Goal: Complete application form

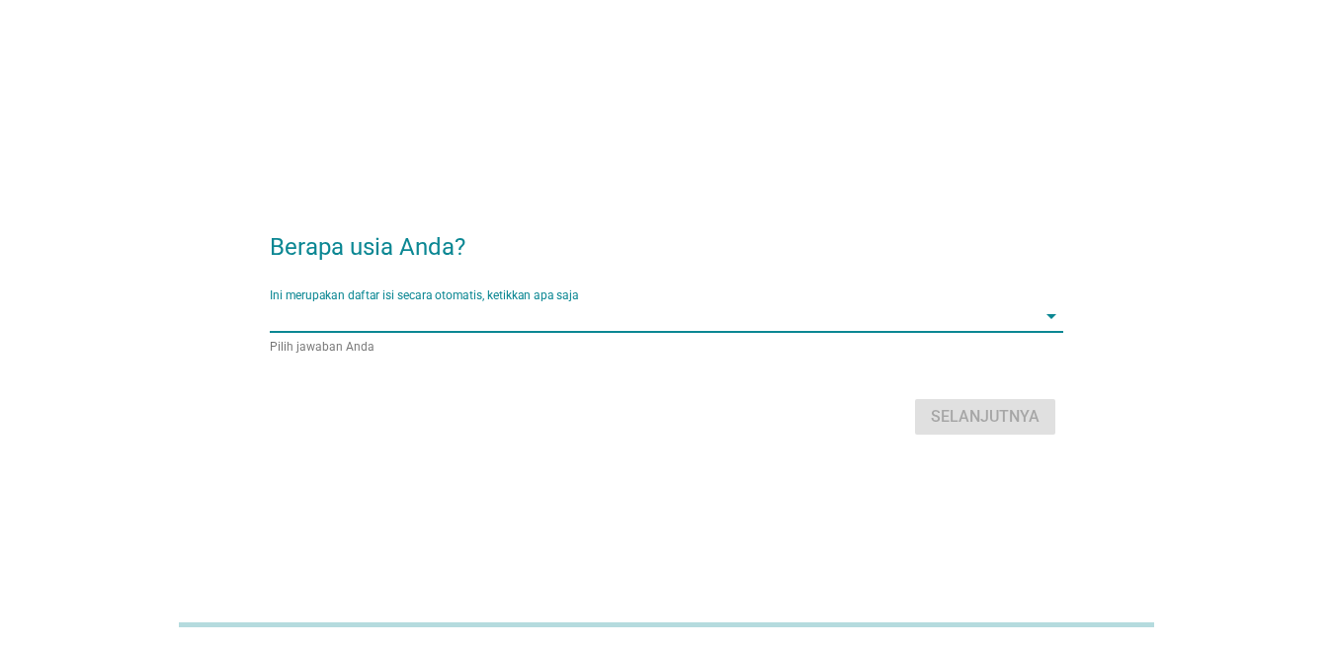
click at [670, 319] on input "Ini merupakan daftar isi secara otomatis, ketikkan apa saja" at bounding box center [653, 316] width 766 height 32
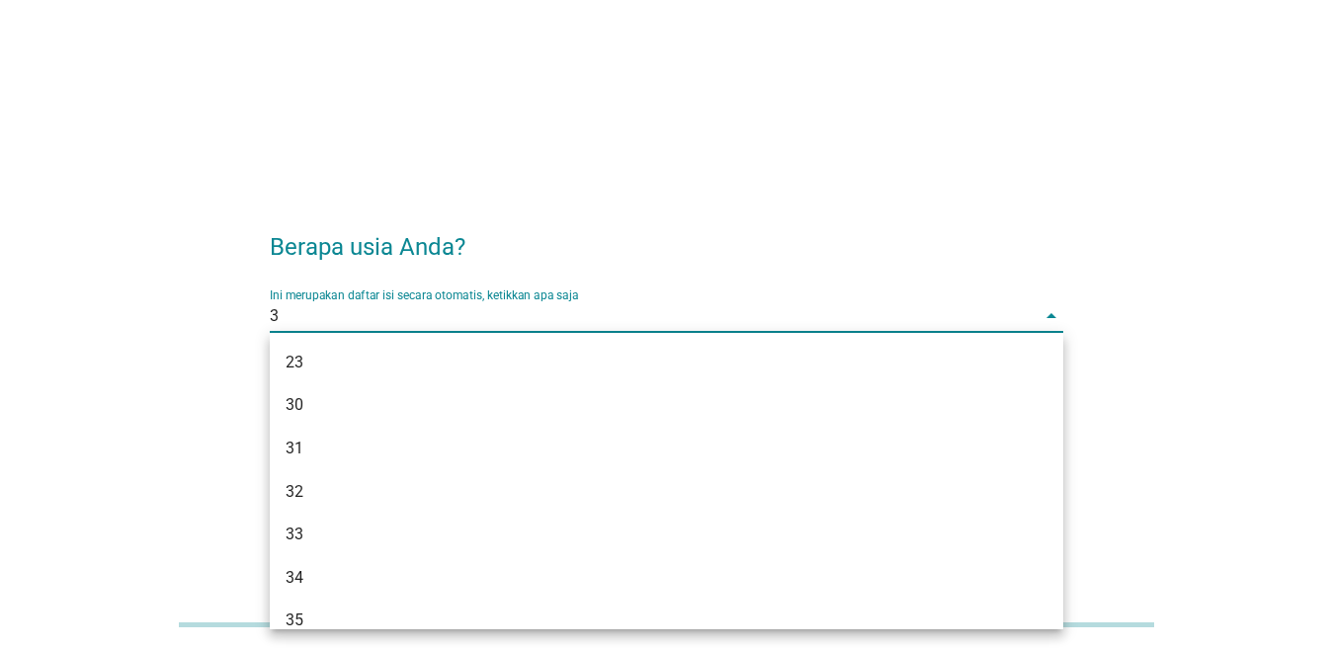
type input "35"
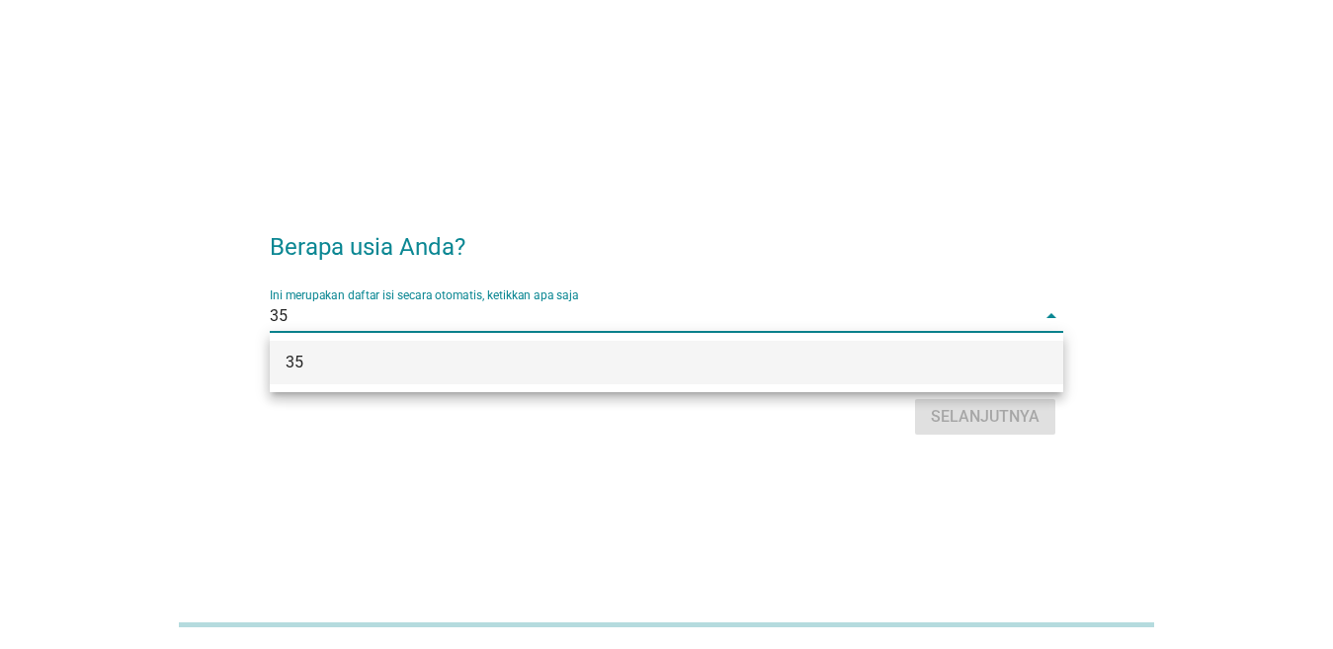
click at [856, 359] on div "35" at bounding box center [635, 363] width 699 height 24
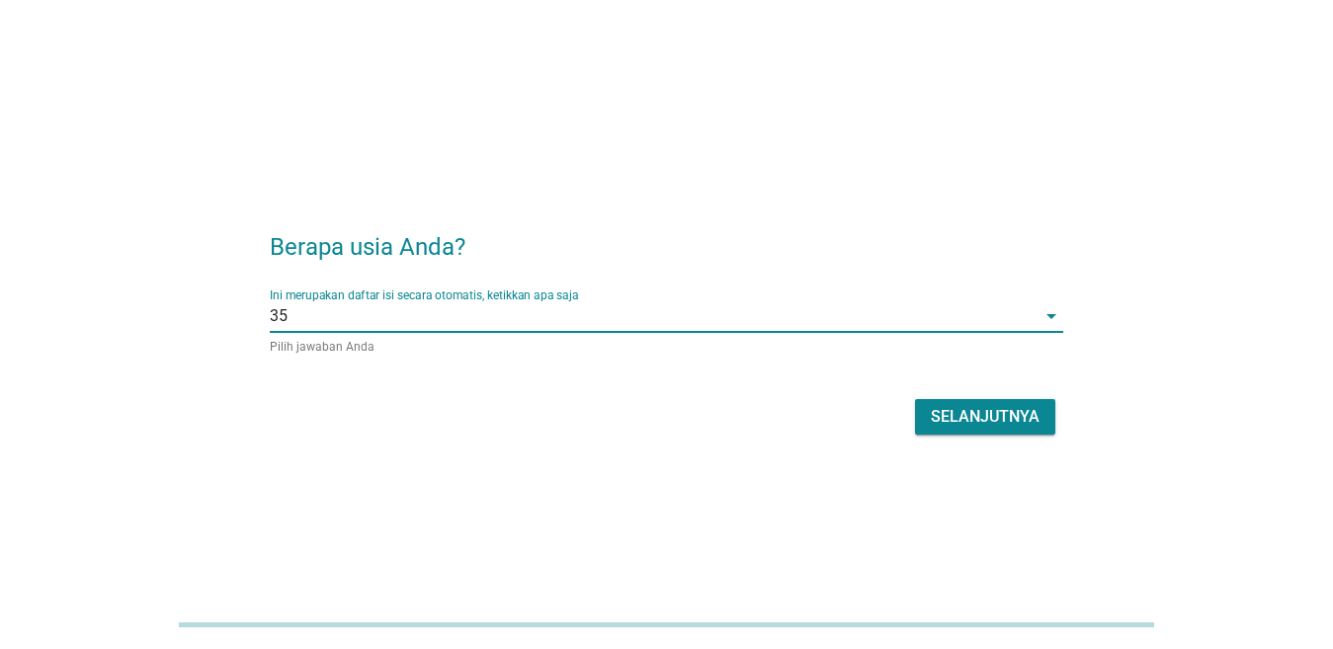
click at [990, 428] on div "Selanjutnya" at bounding box center [985, 417] width 109 height 24
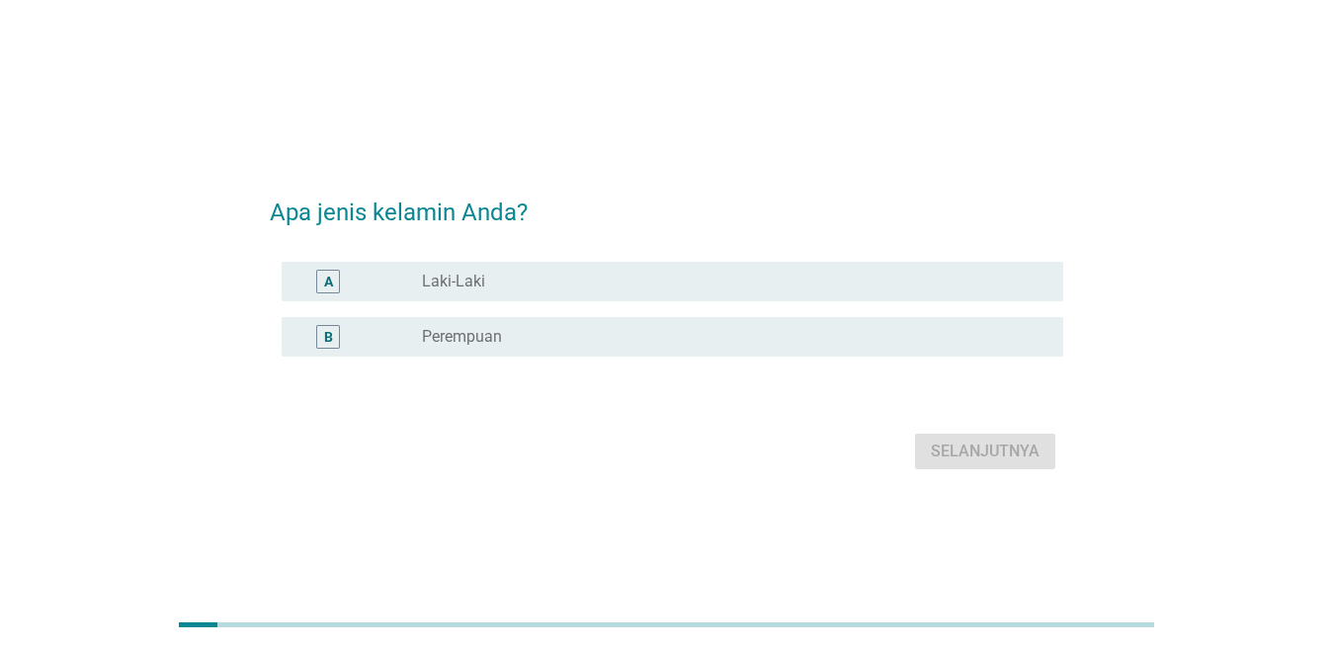
click at [486, 334] on label "Perempuan" at bounding box center [462, 337] width 80 height 20
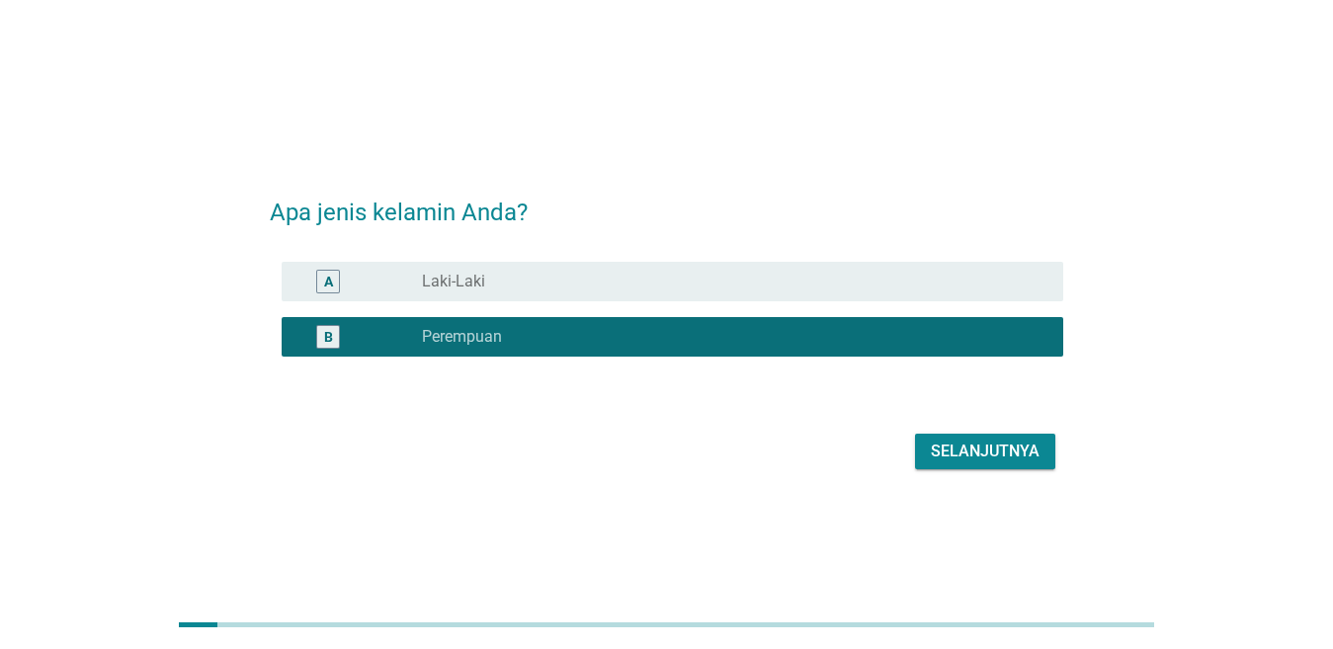
click at [987, 443] on div "Selanjutnya" at bounding box center [985, 452] width 109 height 24
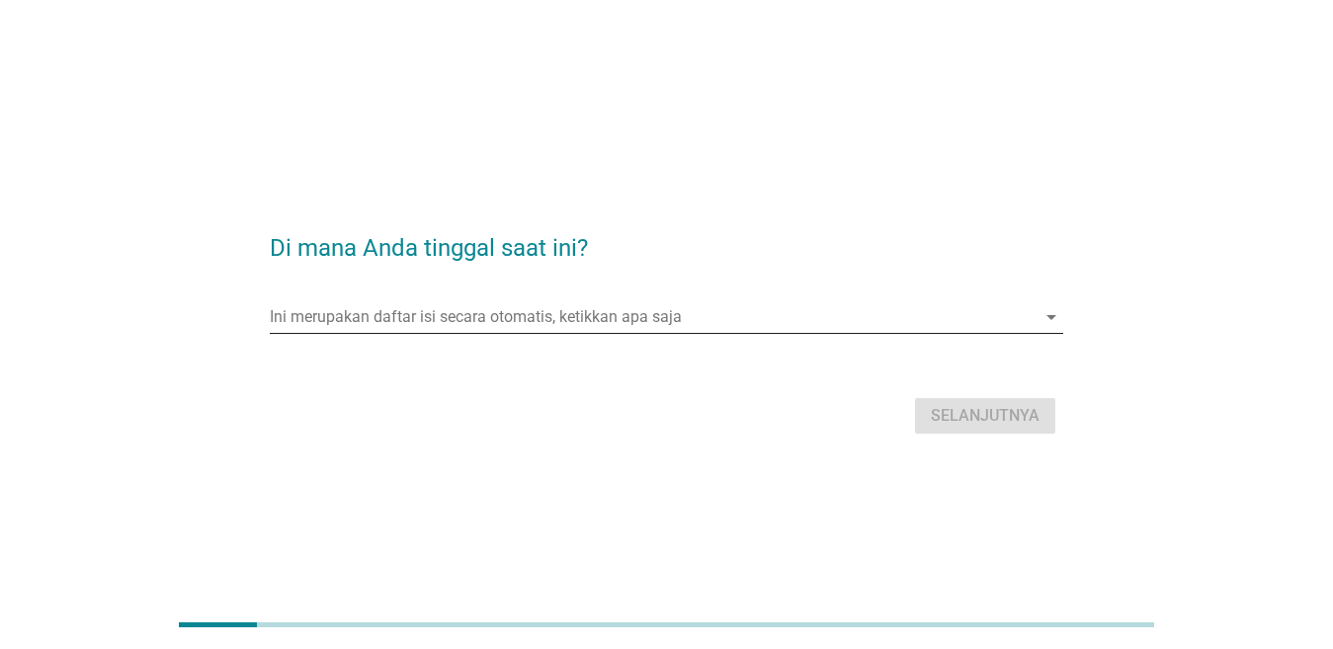
click at [497, 324] on input "Ini merupakan daftar isi secara otomatis, ketikkan apa saja" at bounding box center [653, 317] width 766 height 32
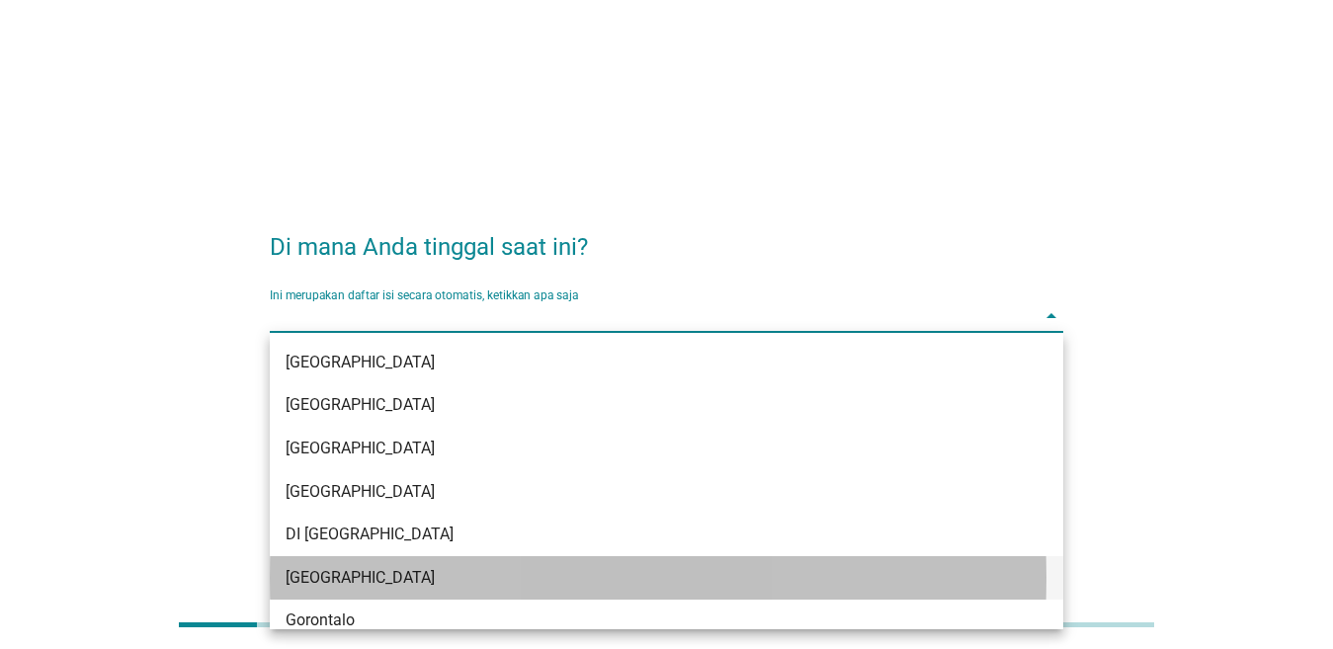
click at [380, 580] on div "[GEOGRAPHIC_DATA]" at bounding box center [635, 578] width 699 height 24
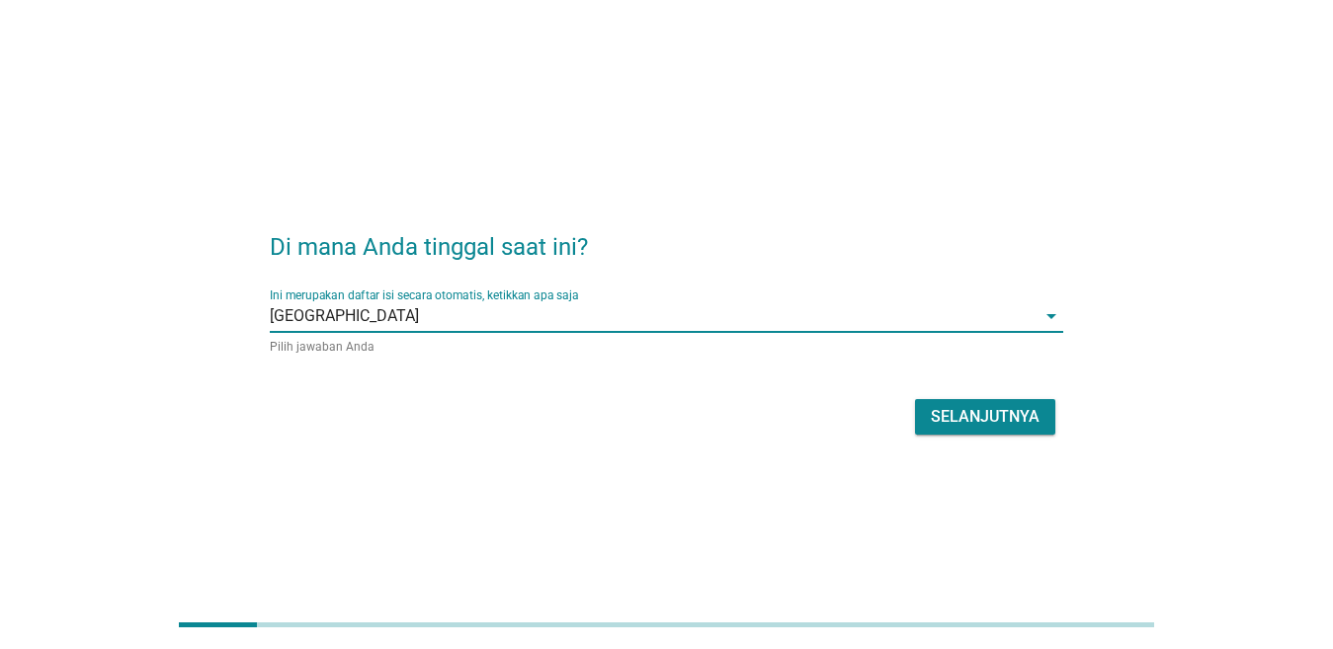
click at [977, 393] on div "Selanjutnya" at bounding box center [666, 416] width 793 height 47
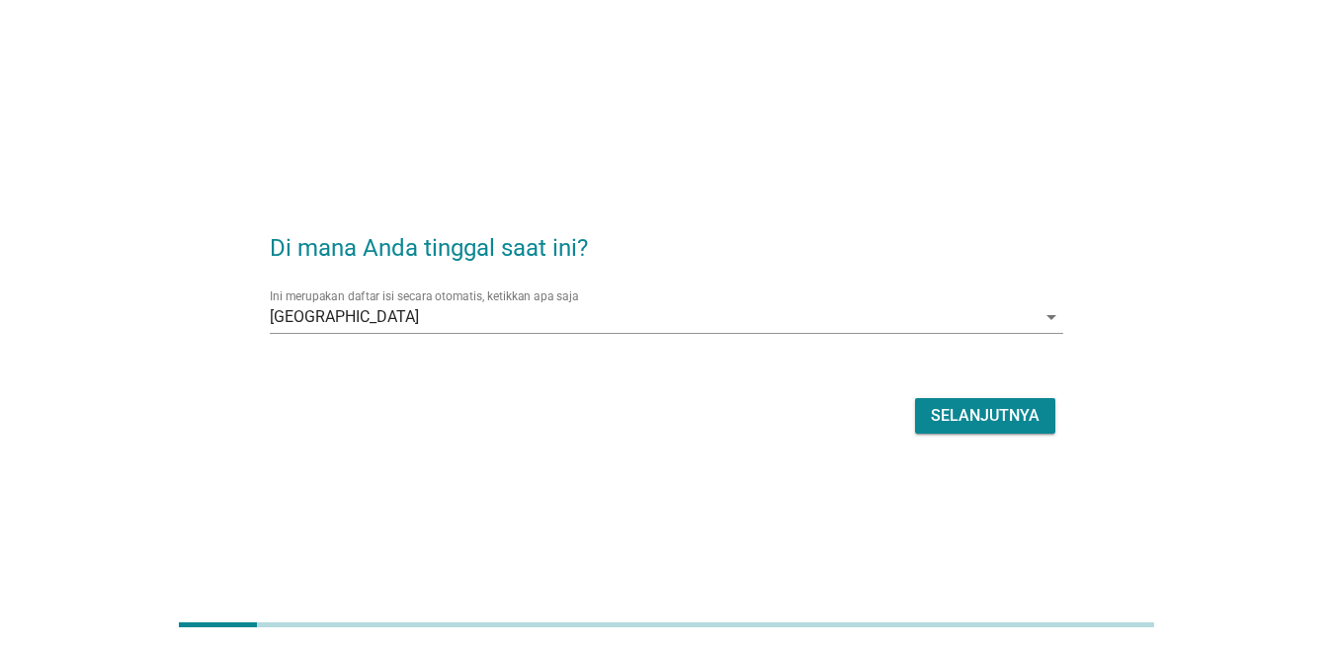
click at [982, 411] on div "Selanjutnya" at bounding box center [985, 416] width 109 height 24
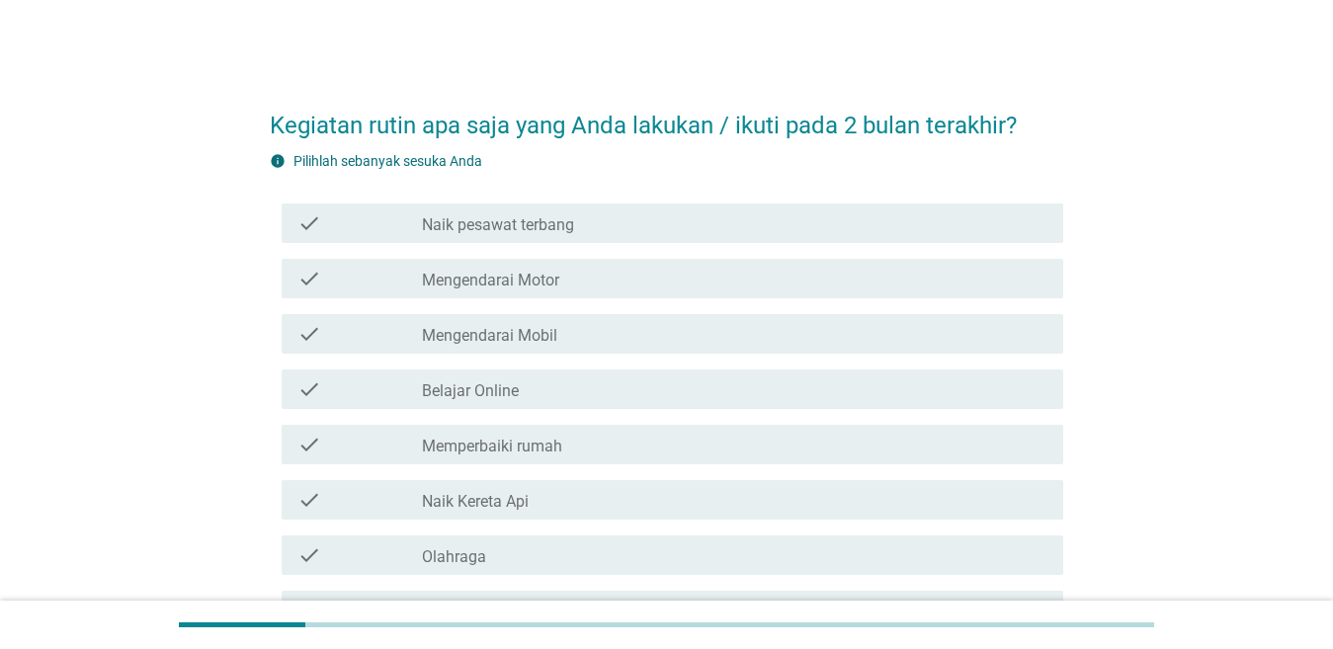
click at [548, 336] on label "Mengendarai Mobil" at bounding box center [489, 336] width 135 height 20
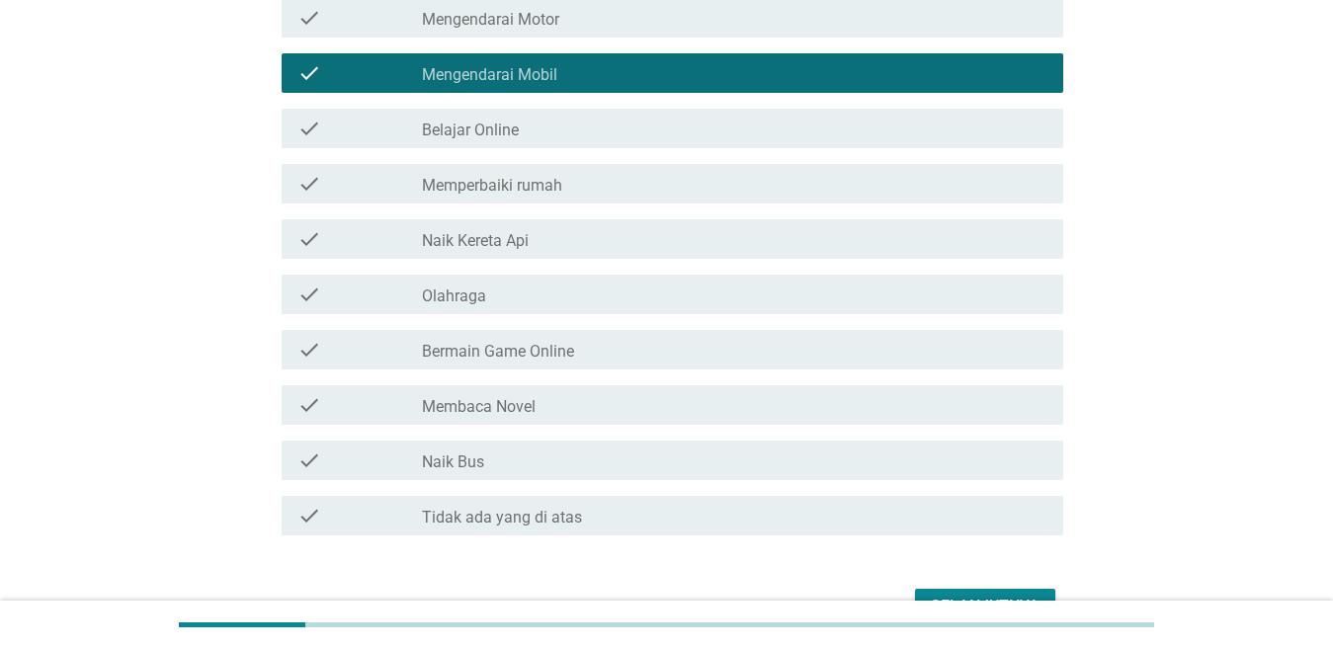
scroll to position [296, 0]
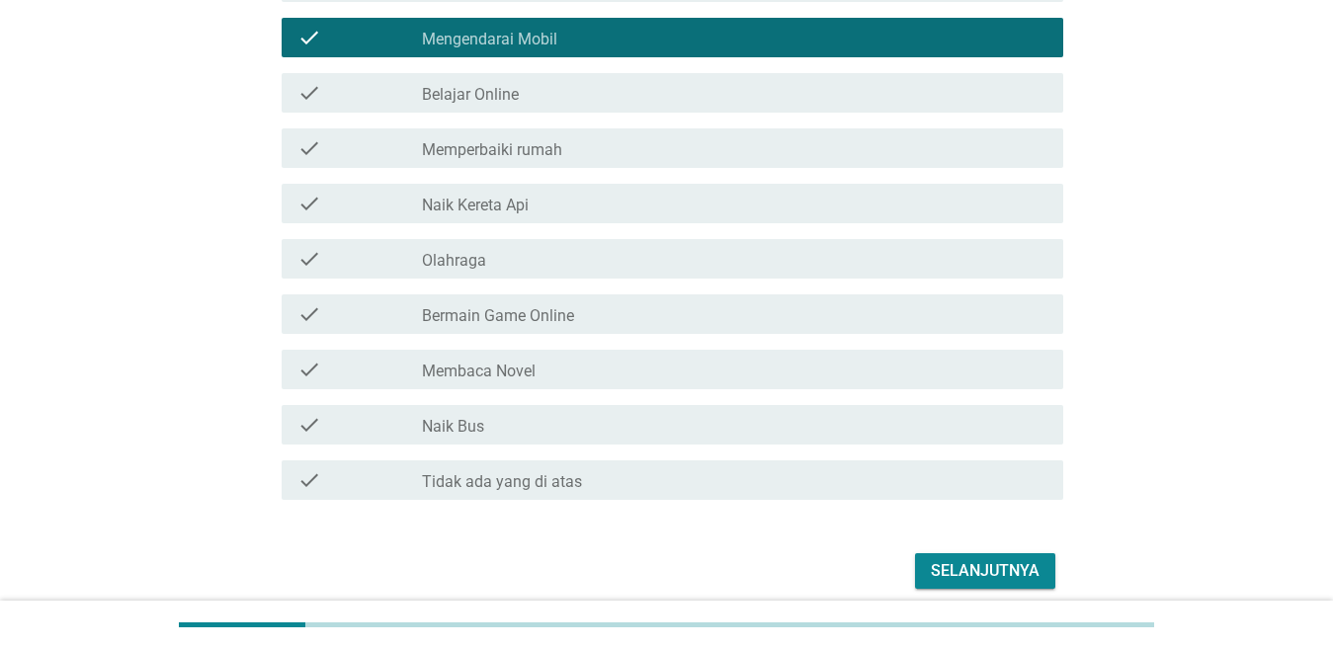
click at [584, 369] on div "check_box_outline_blank Membaca Novel" at bounding box center [734, 370] width 625 height 24
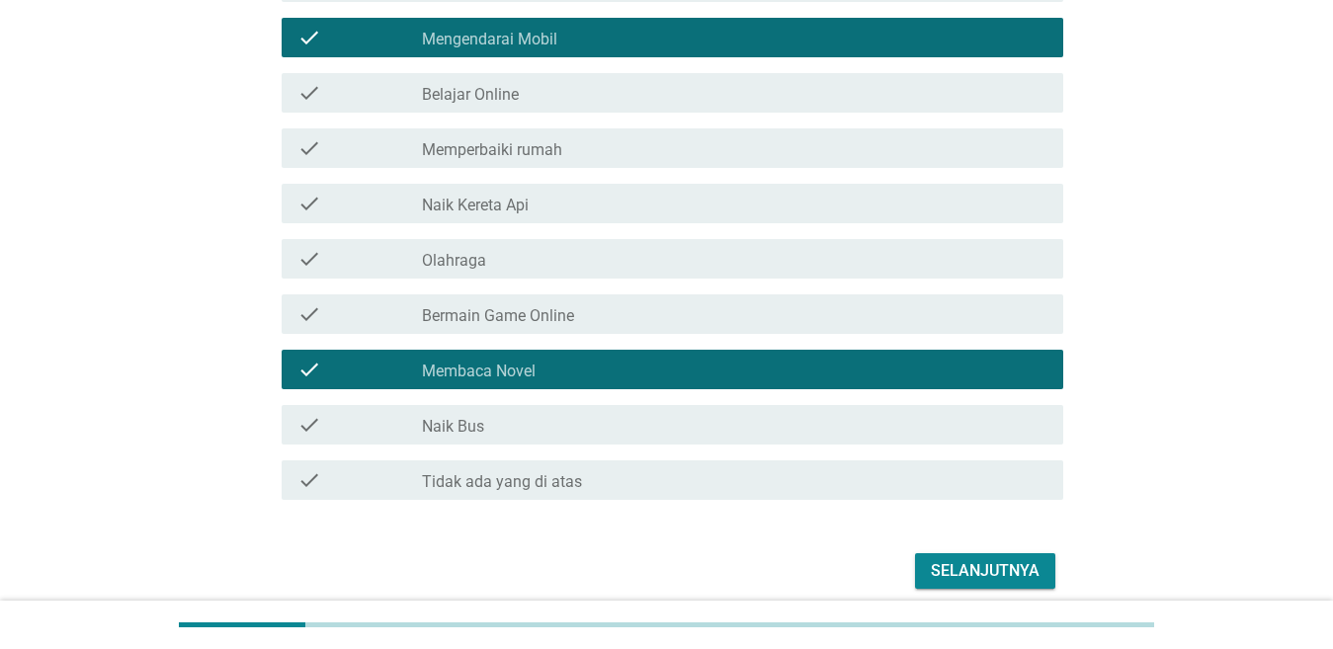
click at [976, 569] on div "Selanjutnya" at bounding box center [985, 571] width 109 height 24
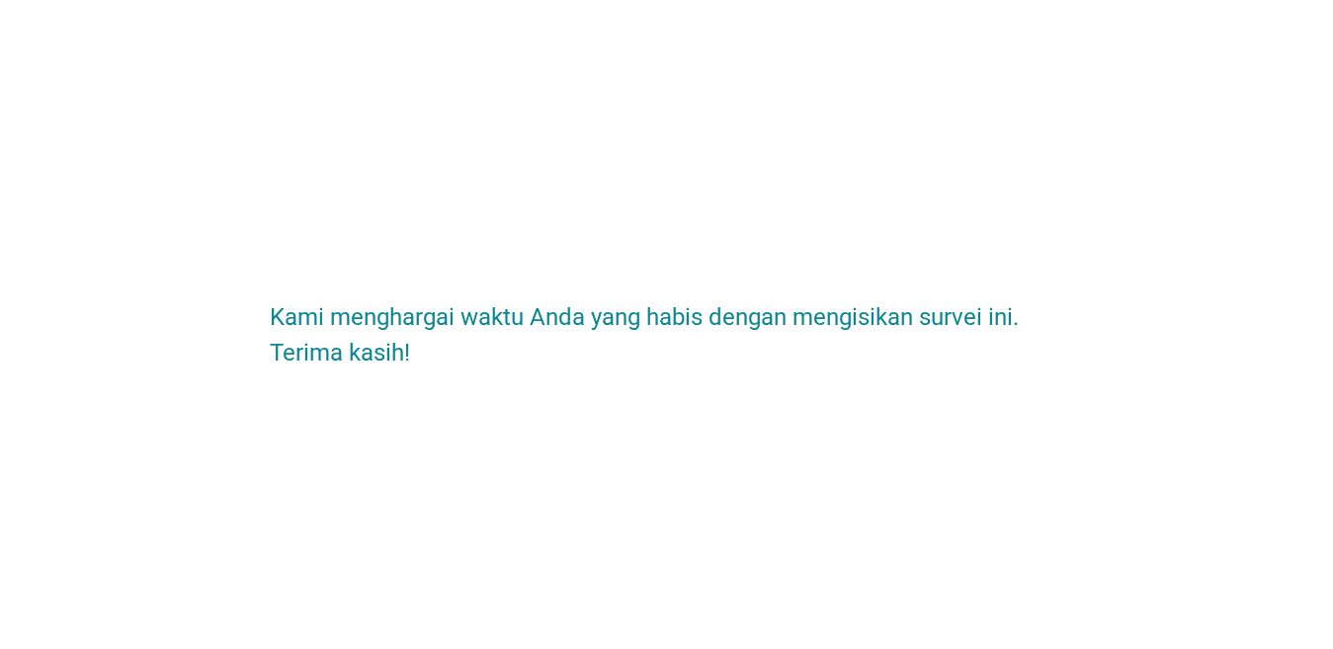
scroll to position [0, 0]
